Goal: Task Accomplishment & Management: Manage account settings

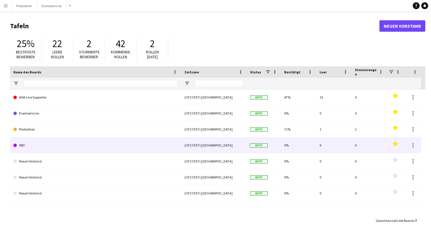
click at [66, 147] on link "WEF" at bounding box center [95, 145] width 164 height 16
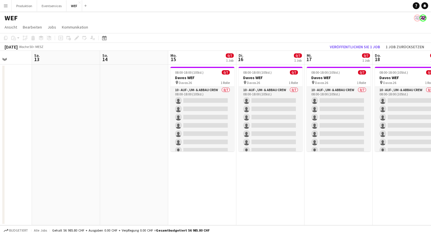
scroll to position [0, 172]
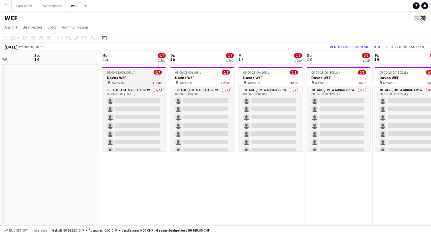
click at [121, 76] on h3 "Davos WEF" at bounding box center [134, 77] width 64 height 5
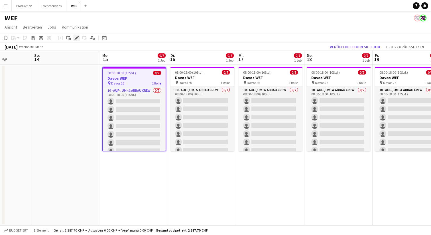
click at [78, 40] on icon "Bearbeiten" at bounding box center [76, 38] width 5 height 5
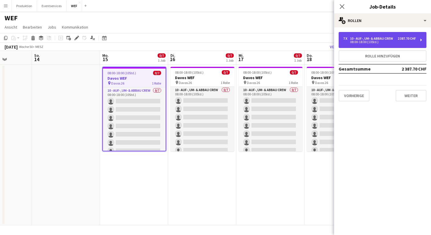
click at [411, 40] on div "2 387.70 CHF" at bounding box center [407, 38] width 18 height 4
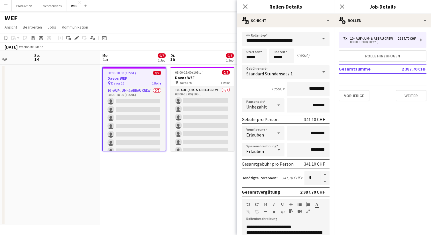
click at [307, 35] on input "**********" at bounding box center [286, 39] width 88 height 14
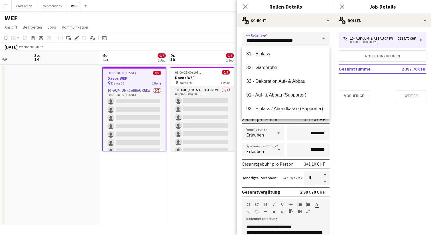
scroll to position [96, 0]
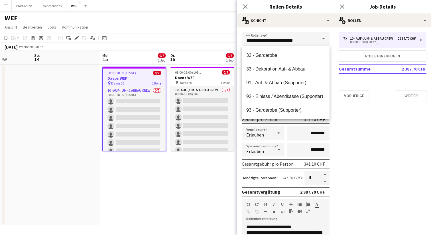
click at [382, 183] on mat-expansion-panel "pencil3 Allgemeine Details 7 x 10 - Auf-, Um- & Abbau Crew 2 387.70 CHF 08:00-1…" at bounding box center [382, 130] width 97 height 207
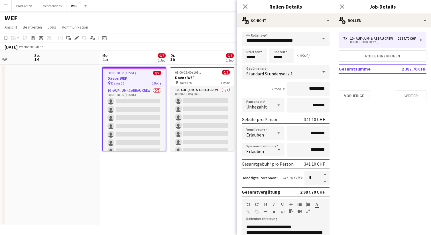
scroll to position [125, 0]
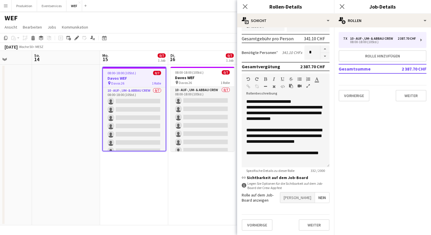
click at [320, 196] on span "Nein" at bounding box center [322, 197] width 14 height 10
click at [309, 198] on span "[PERSON_NAME]" at bounding box center [297, 197] width 34 height 10
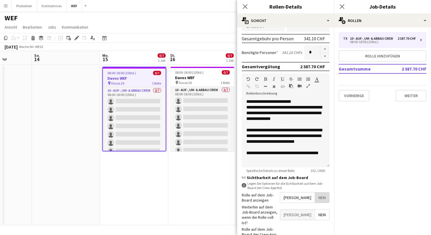
click at [322, 199] on span "Nein" at bounding box center [322, 197] width 14 height 10
